Goal: Transaction & Acquisition: Purchase product/service

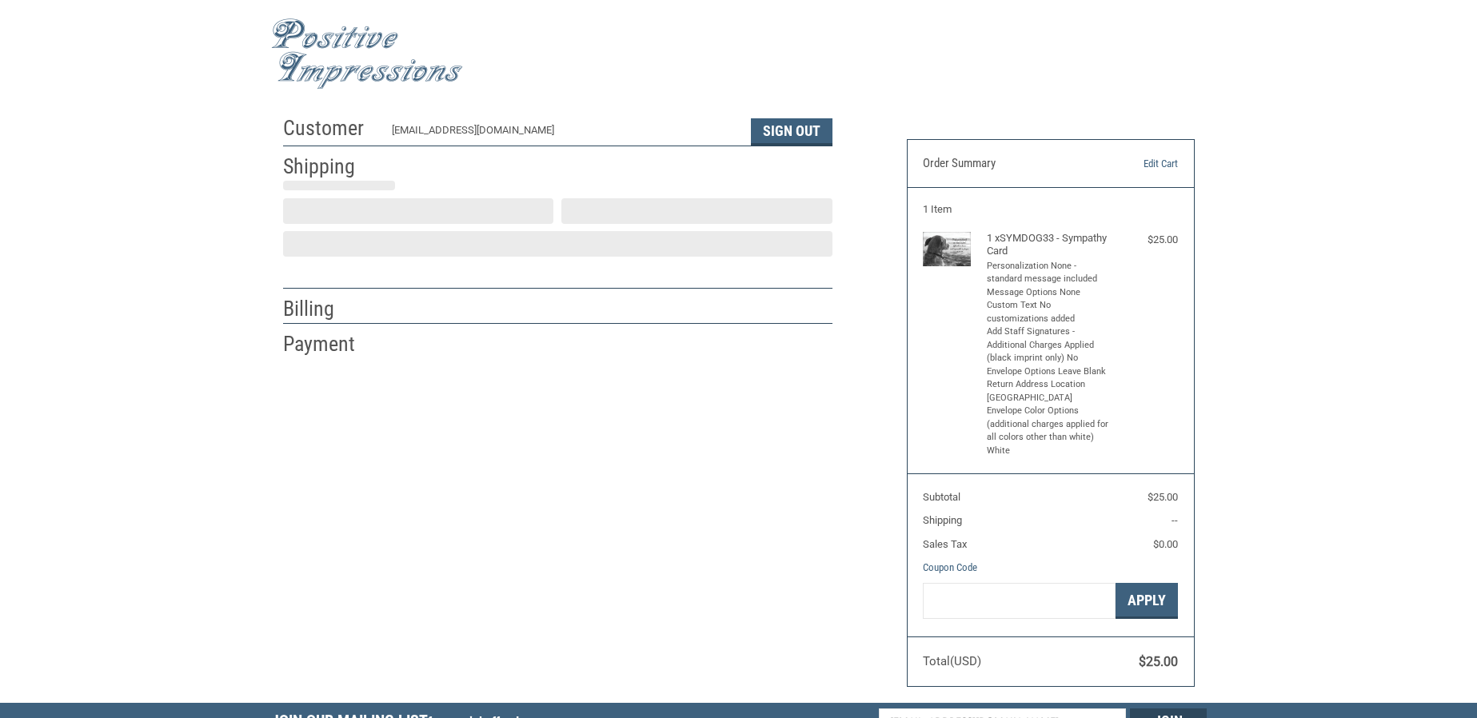
scroll to position [3, 0]
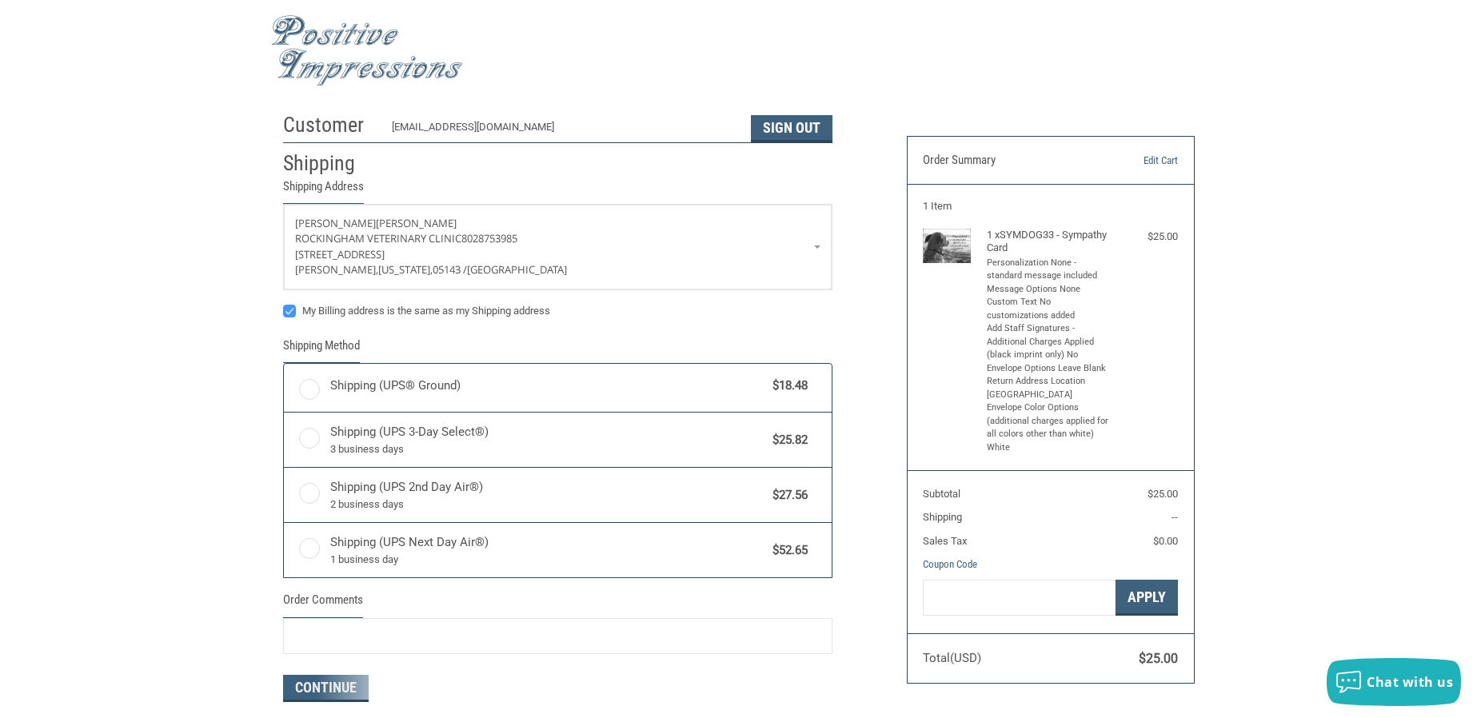
radio input "true"
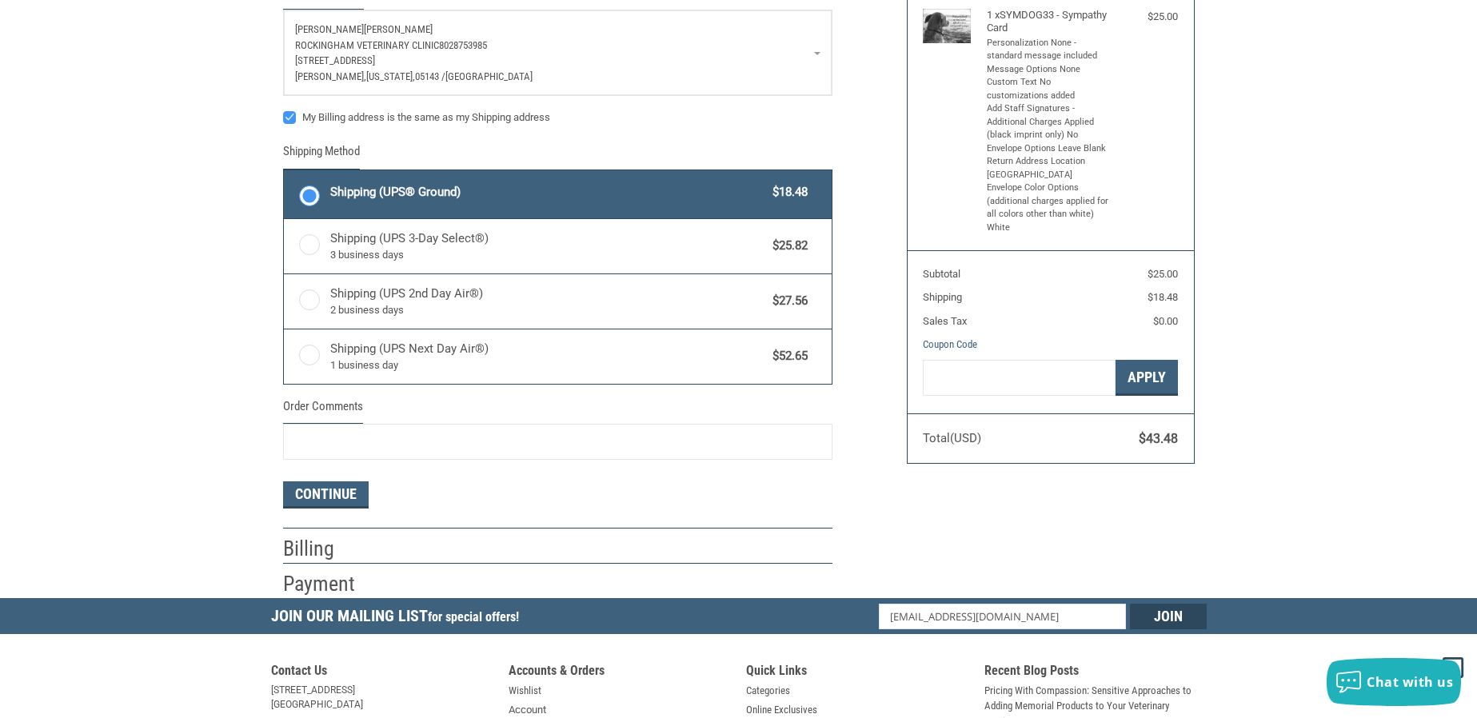
scroll to position [243, 0]
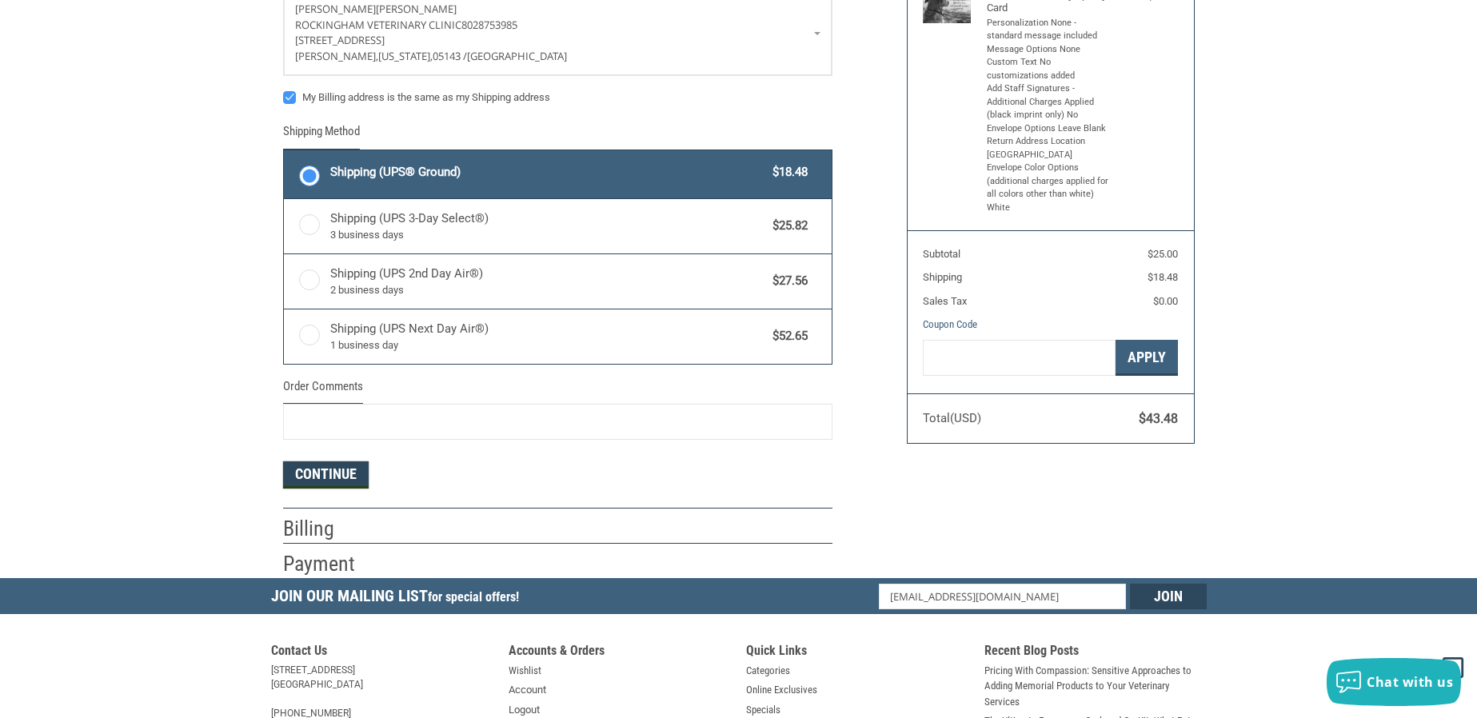
click at [346, 464] on button "Continue" at bounding box center [326, 474] width 86 height 27
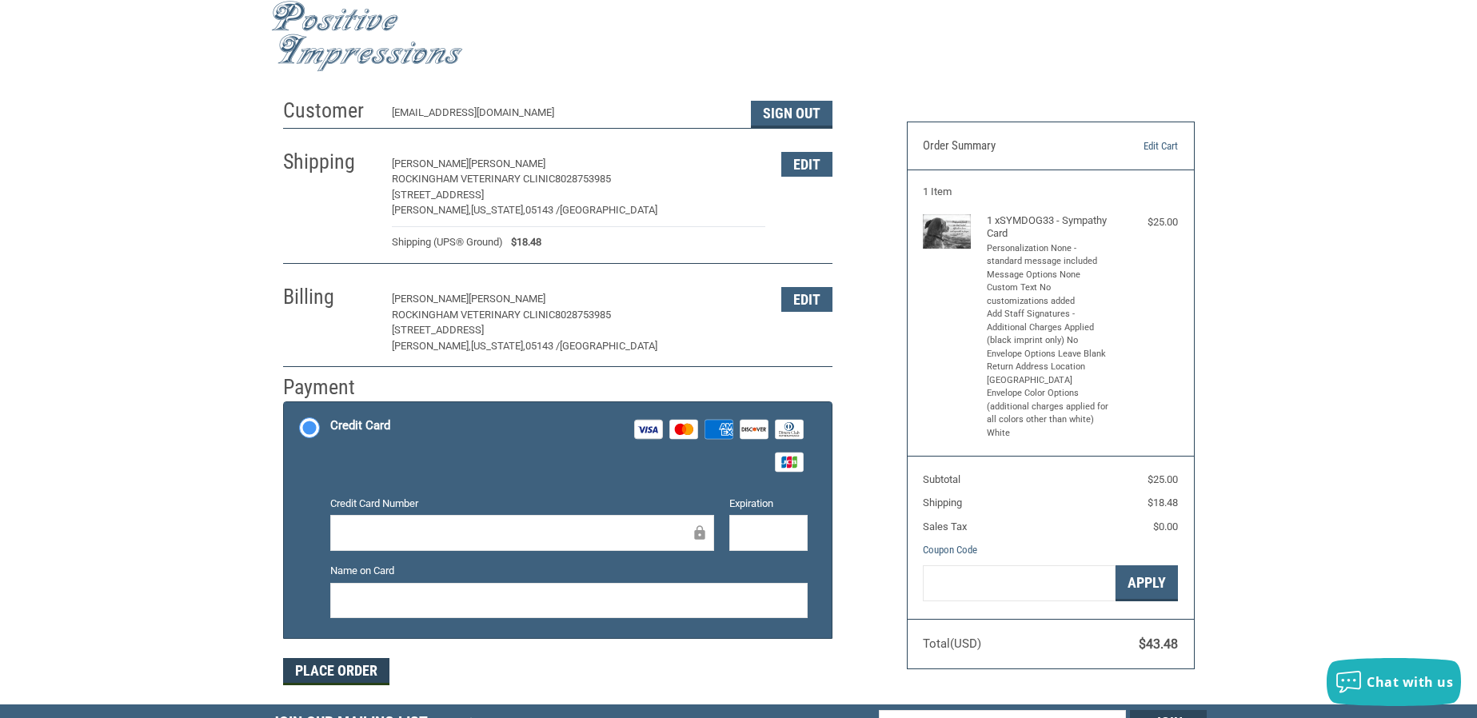
scroll to position [0, 0]
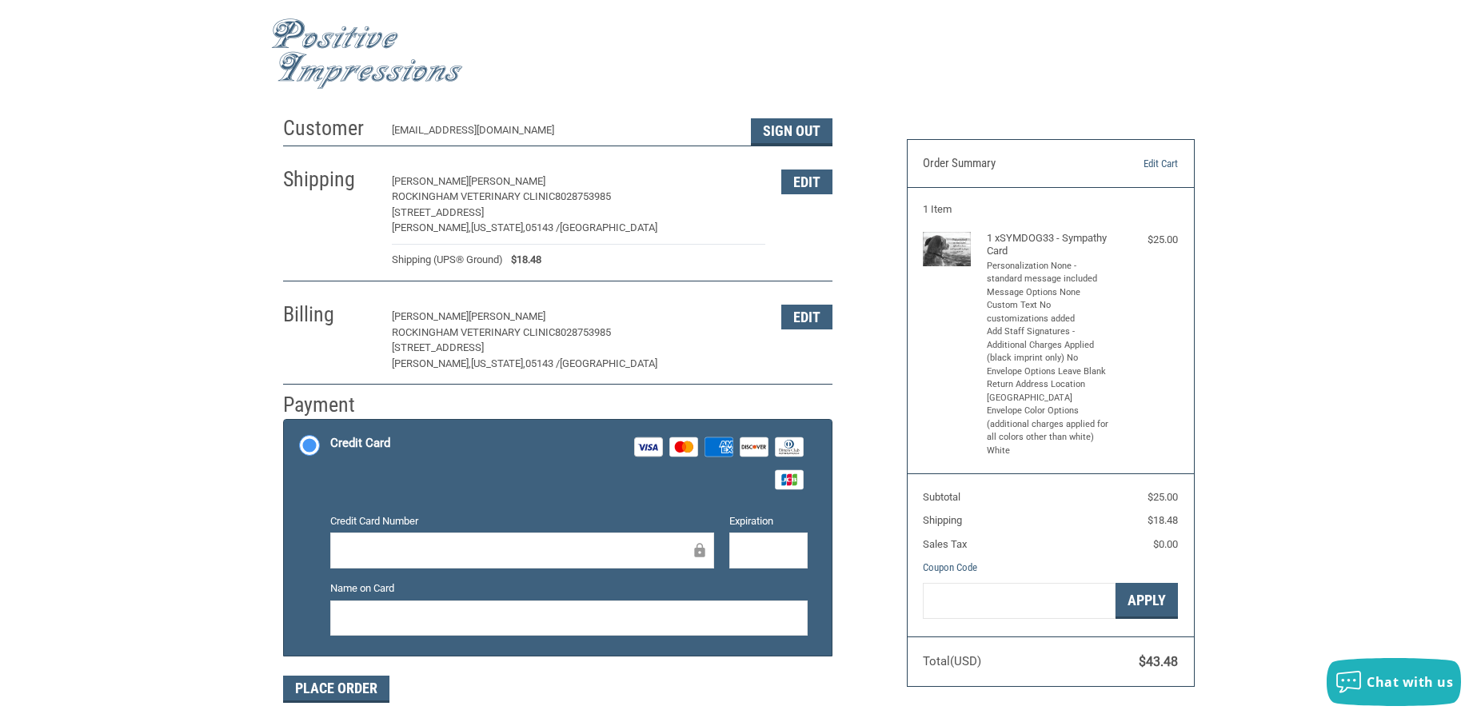
click at [461, 342] on p "[STREET_ADDRESS]" at bounding box center [579, 348] width 374 height 16
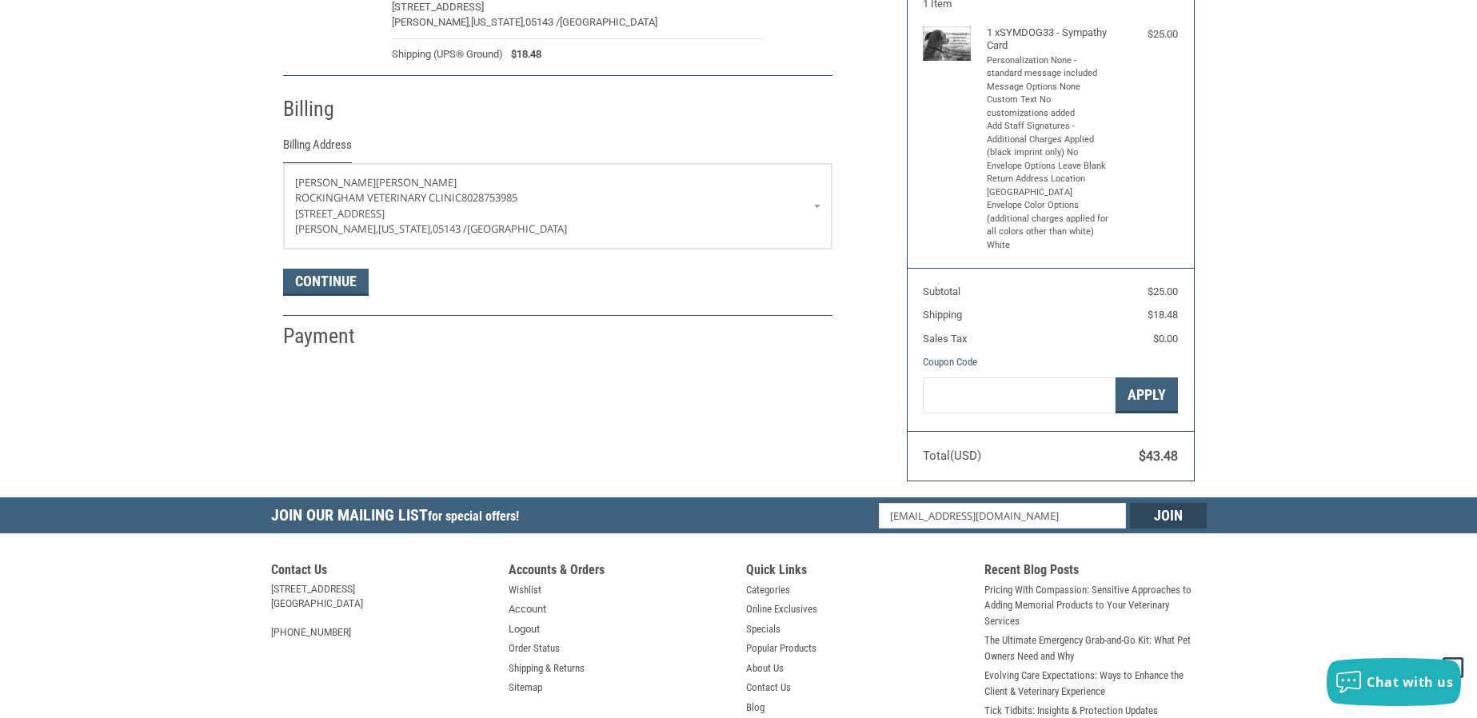
scroll to position [282, 0]
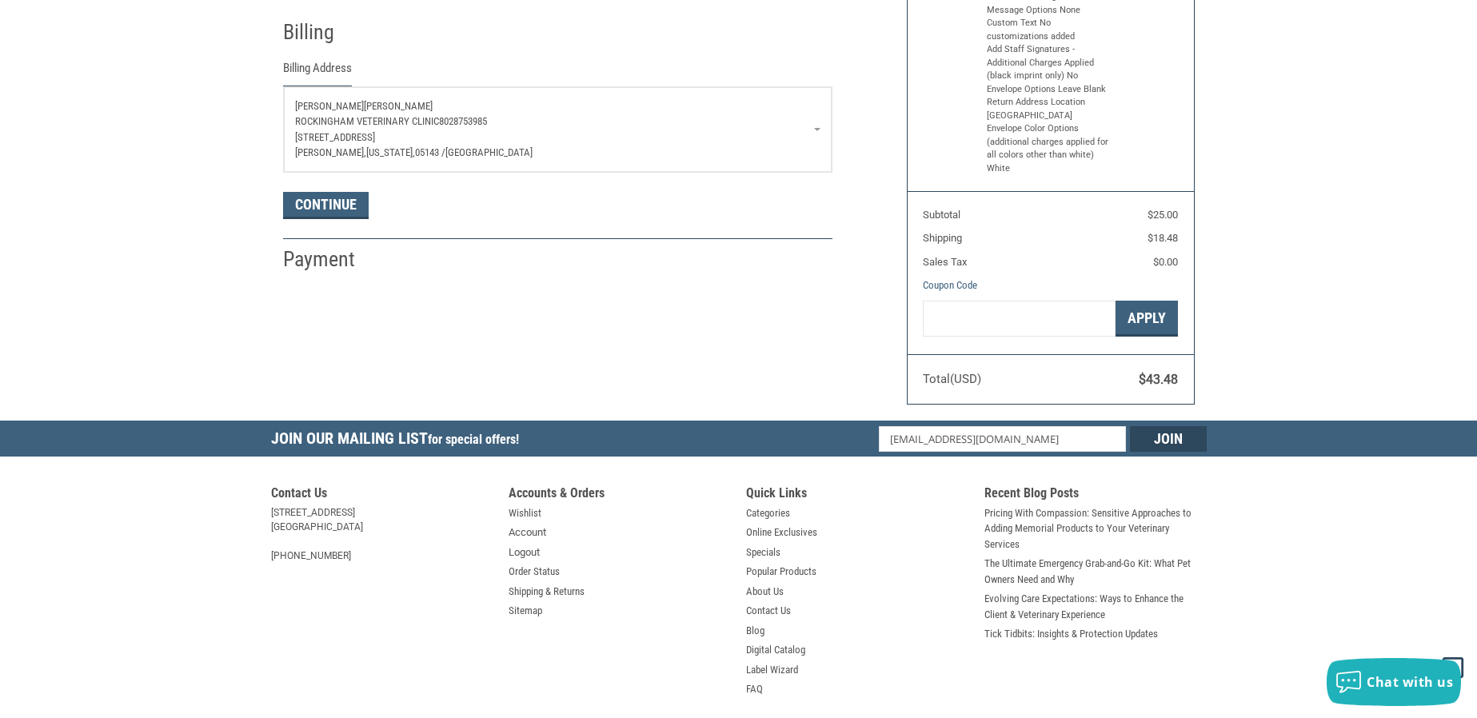
click at [413, 113] on p "[PERSON_NAME]" at bounding box center [557, 106] width 525 height 16
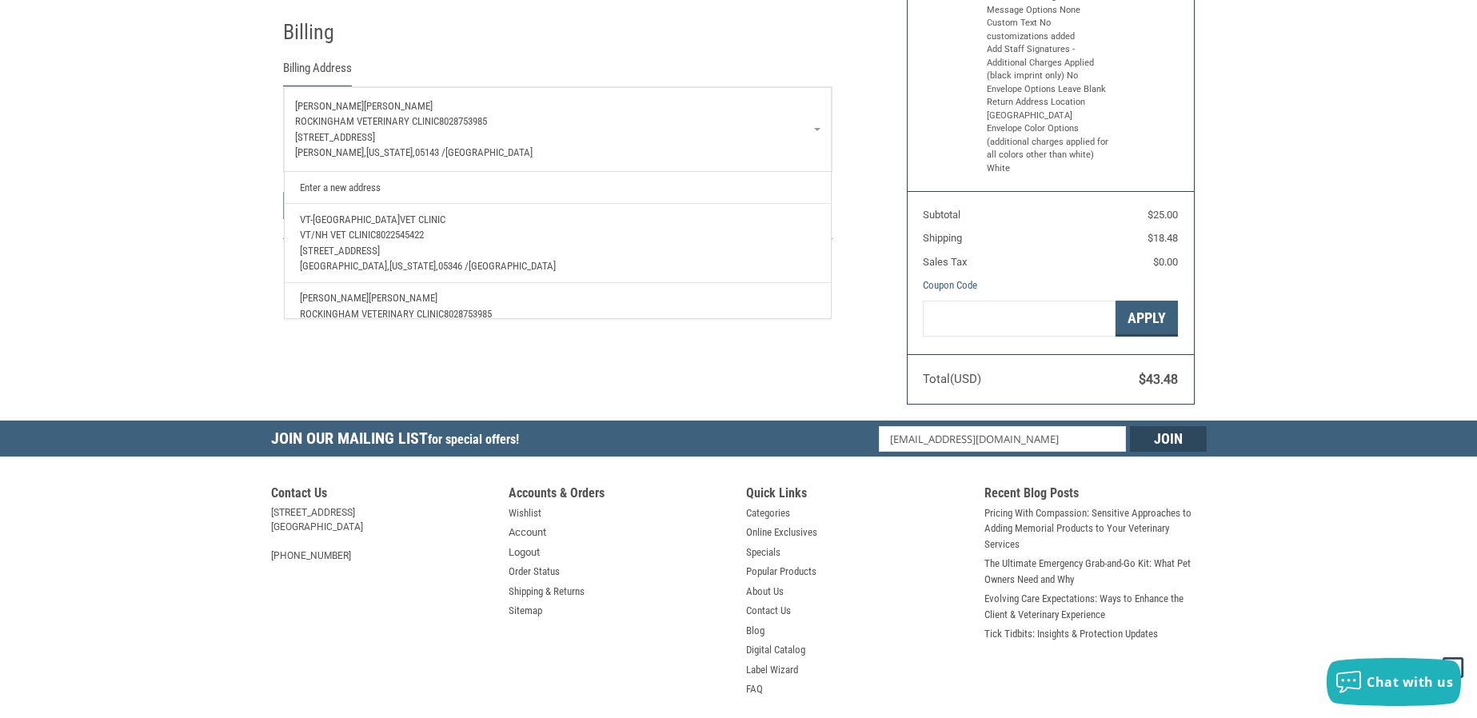
click at [400, 231] on span "8022545422" at bounding box center [400, 235] width 48 height 12
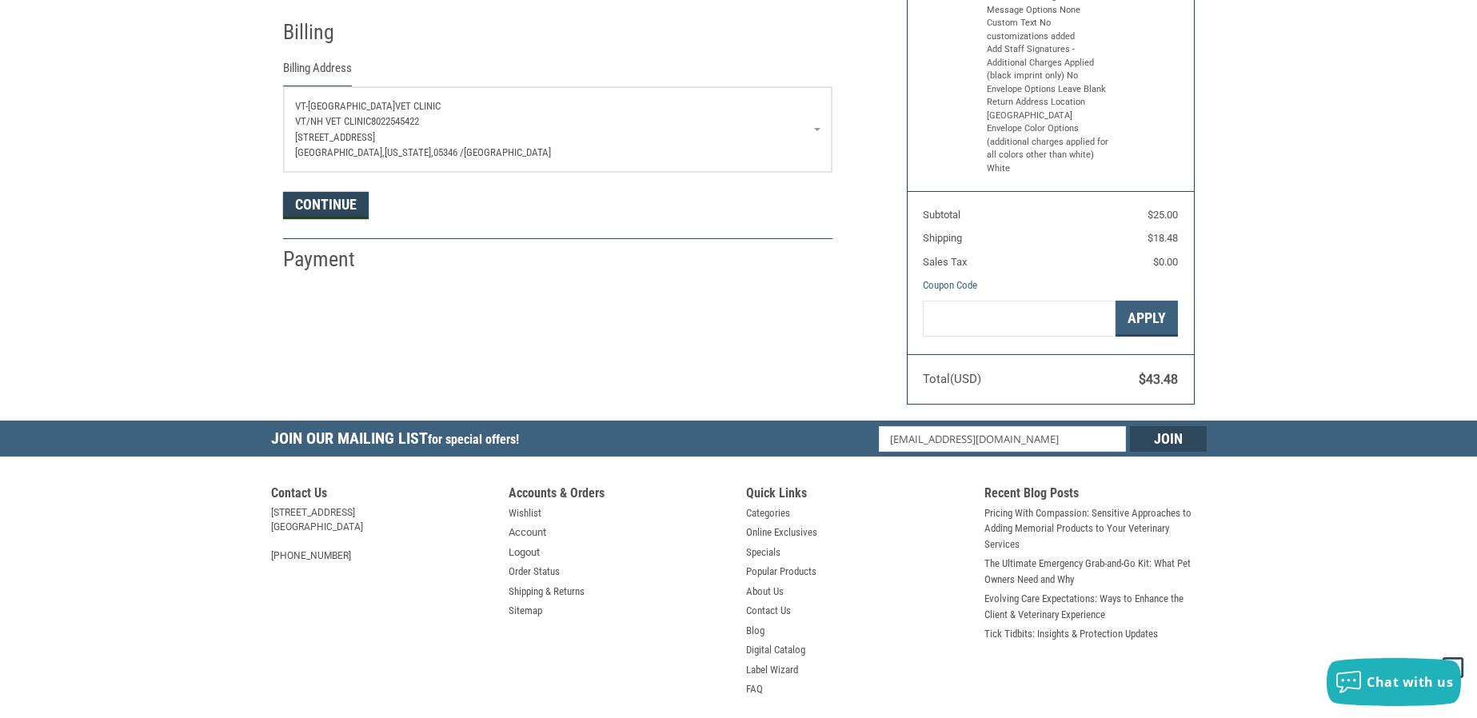
click at [342, 205] on button "Continue" at bounding box center [326, 205] width 86 height 27
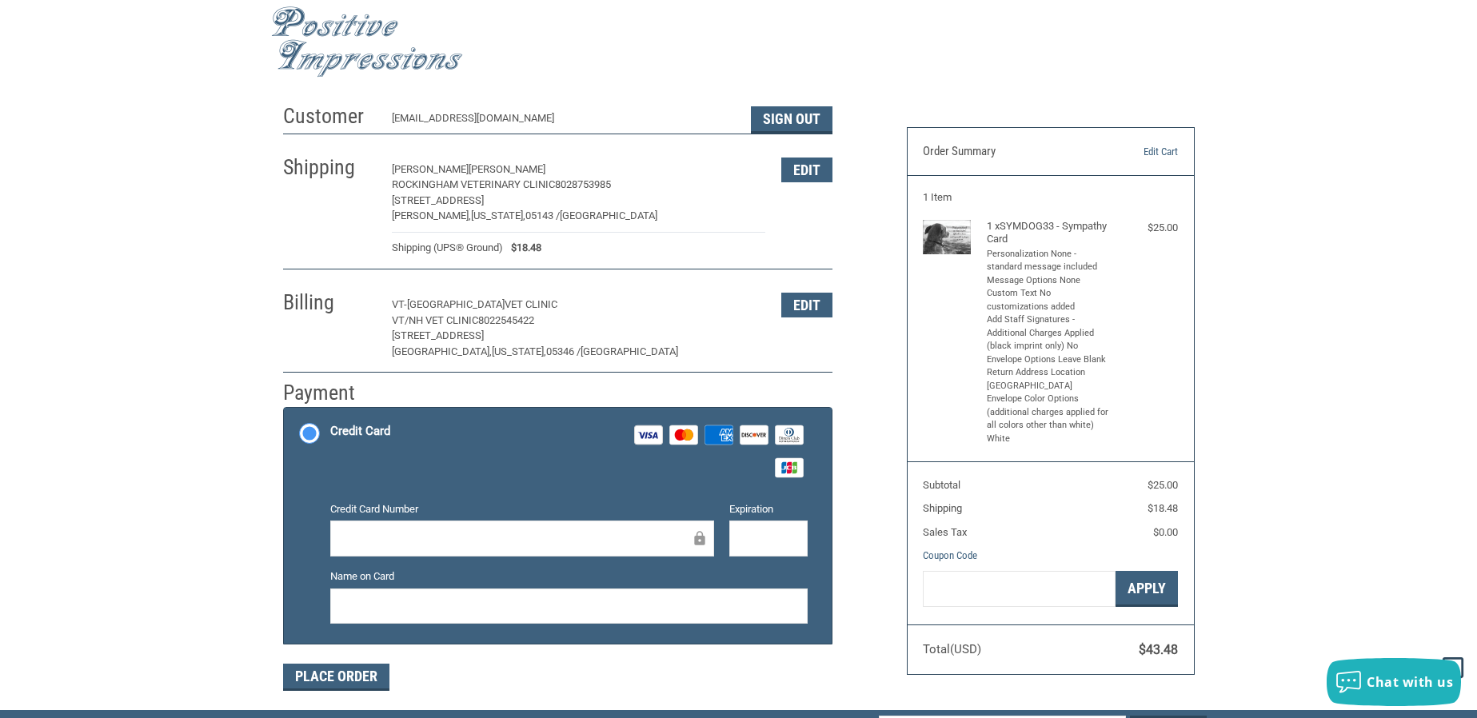
scroll to position [0, 0]
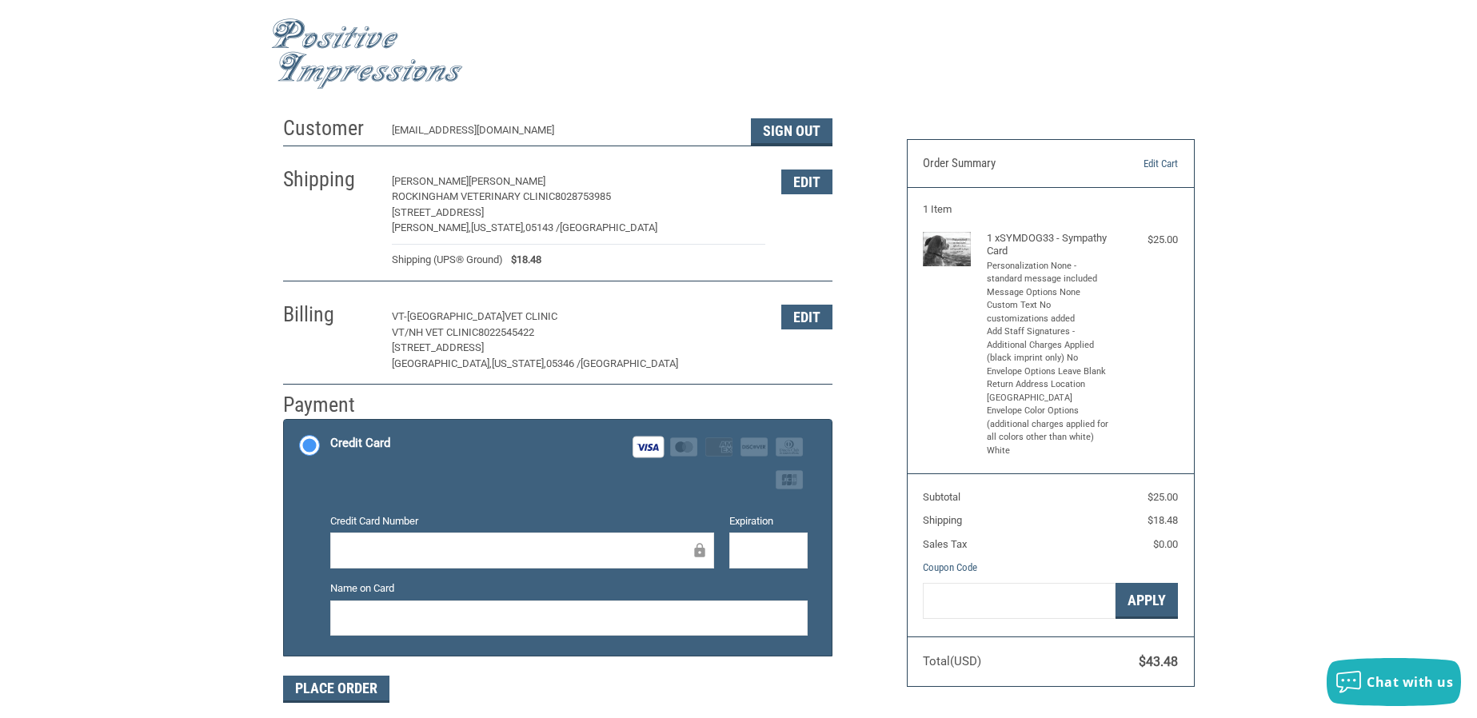
click at [733, 543] on div at bounding box center [768, 551] width 78 height 36
click at [738, 548] on div at bounding box center [768, 551] width 78 height 36
click at [335, 681] on button "Place Order" at bounding box center [336, 689] width 106 height 27
